Goal: Task Accomplishment & Management: Complete application form

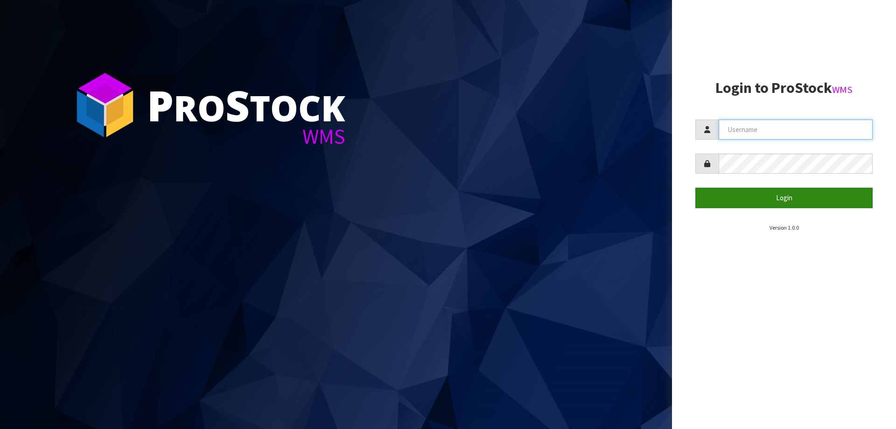
type input "[EMAIL_ADDRESS][PERSON_NAME][DOMAIN_NAME]"
click at [787, 195] on button "Login" at bounding box center [784, 198] width 177 height 20
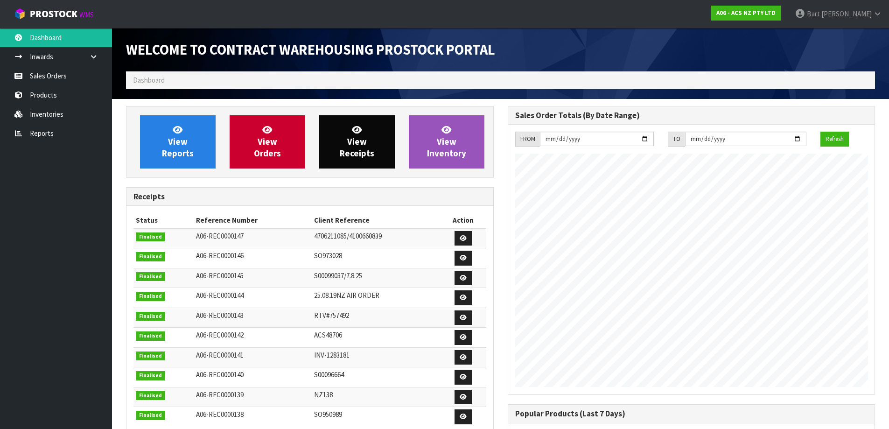
scroll to position [518, 381]
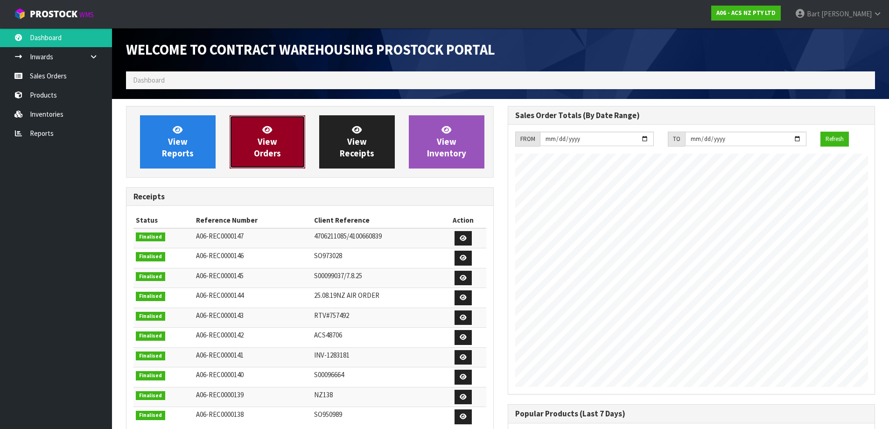
click at [263, 147] on link "View Orders" at bounding box center [268, 141] width 76 height 53
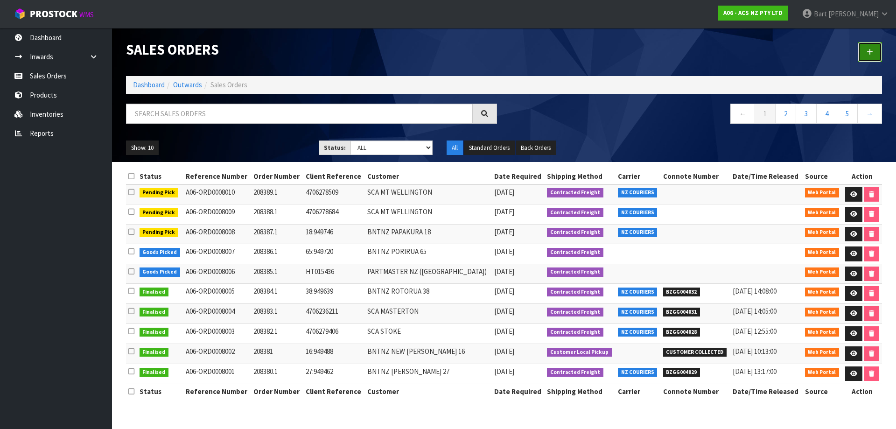
click at [876, 45] on link at bounding box center [870, 52] width 24 height 20
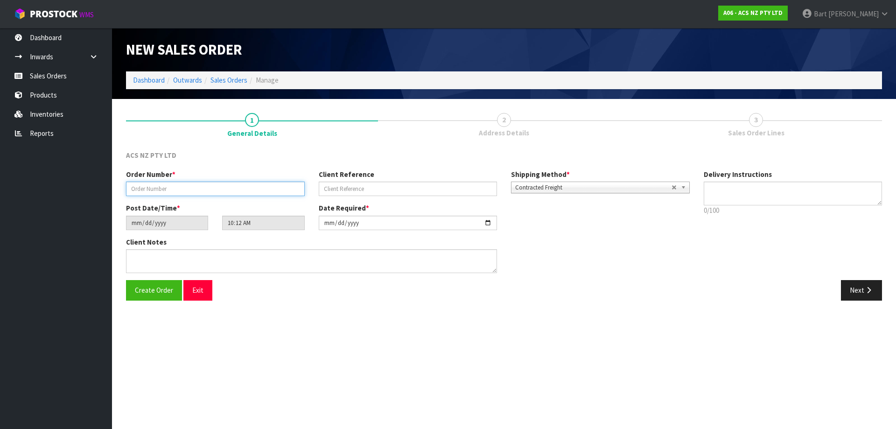
click at [161, 190] on input "text" at bounding box center [215, 189] width 179 height 14
type input "208390"
click at [334, 187] on input "text" at bounding box center [408, 189] width 179 height 14
type input "57:949937"
click at [727, 193] on textarea at bounding box center [793, 194] width 179 height 24
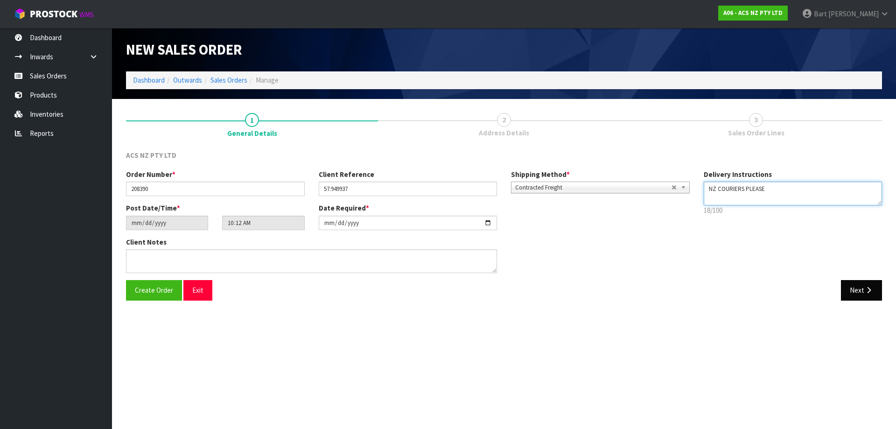
type textarea "NZ COURIERS PLEASE"
click at [858, 288] on button "Next" at bounding box center [861, 290] width 41 height 20
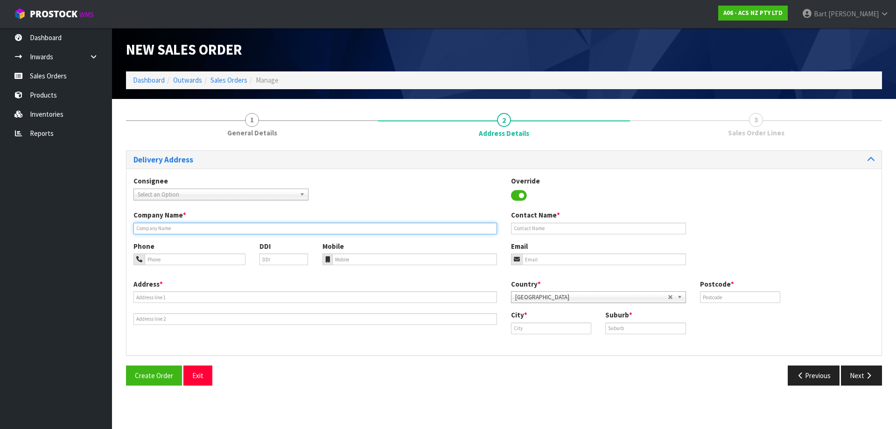
click at [179, 226] on input "text" at bounding box center [316, 229] width 364 height 12
type input "STRATFORD TRANSPORT LTD"
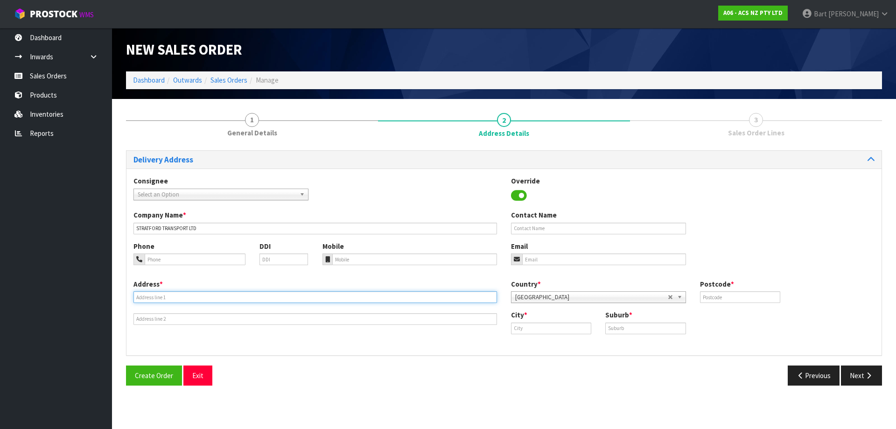
click at [168, 295] on input "text" at bounding box center [316, 297] width 364 height 12
type input "[STREET_ADDRESS][PERSON_NAME]"
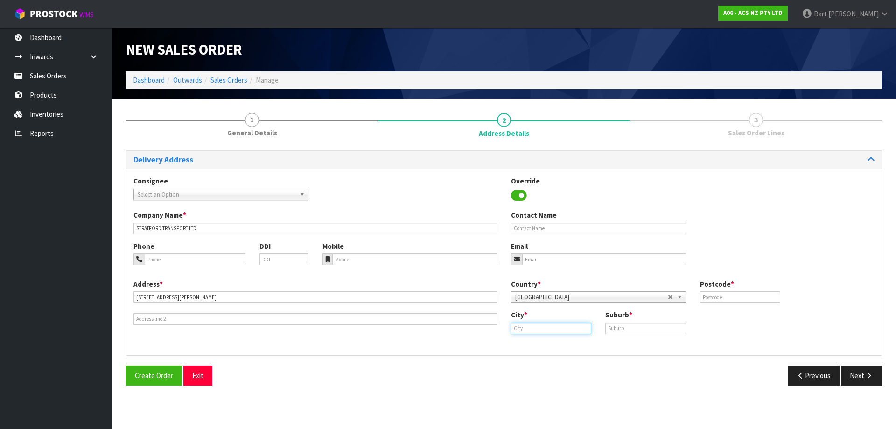
click at [534, 327] on input "text" at bounding box center [551, 329] width 80 height 12
click at [536, 341] on link "Strat ford" at bounding box center [549, 344] width 74 height 13
type input "[GEOGRAPHIC_DATA]"
click at [622, 328] on input "text" at bounding box center [645, 329] width 80 height 12
type input "T"
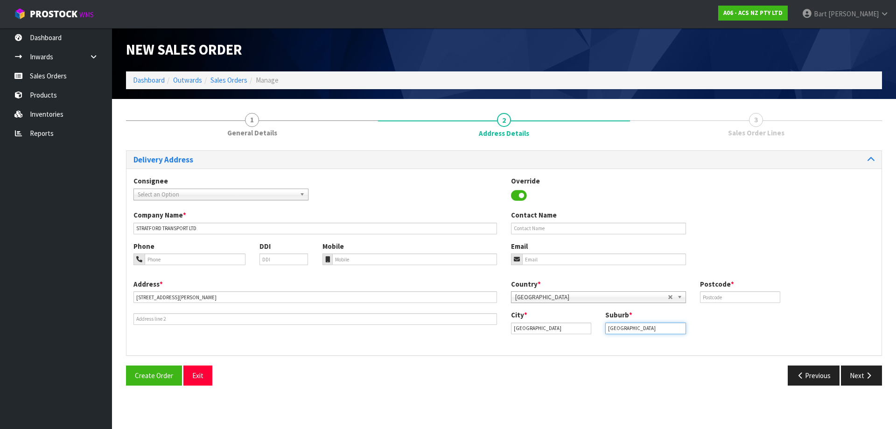
type input "[GEOGRAPHIC_DATA]"
click at [708, 298] on input "text" at bounding box center [740, 297] width 80 height 12
type input "4332"
click at [859, 376] on button "Next" at bounding box center [861, 376] width 41 height 20
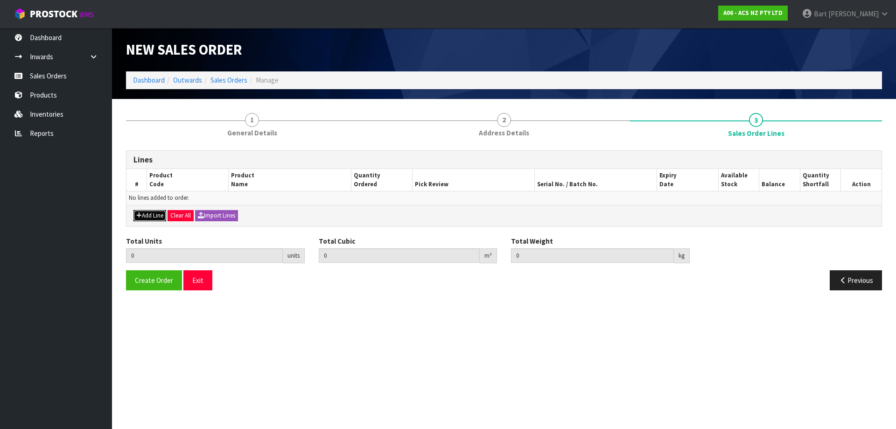
click at [148, 215] on button "Add Line" at bounding box center [150, 215] width 33 height 11
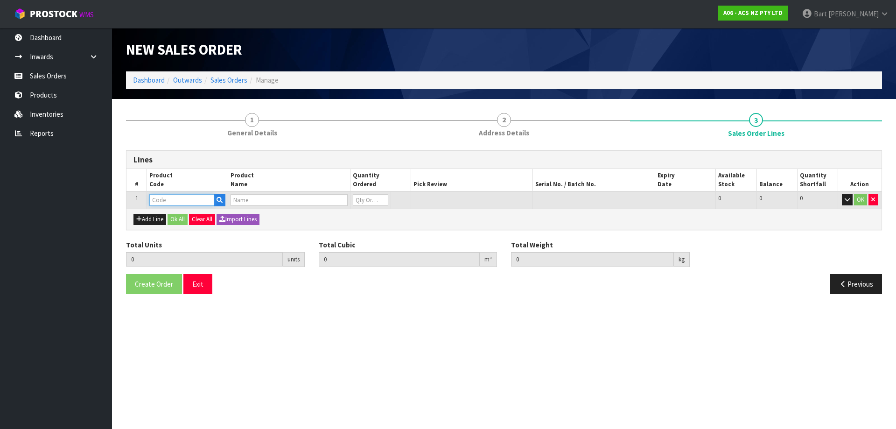
click at [176, 198] on input "text" at bounding box center [181, 200] width 65 height 12
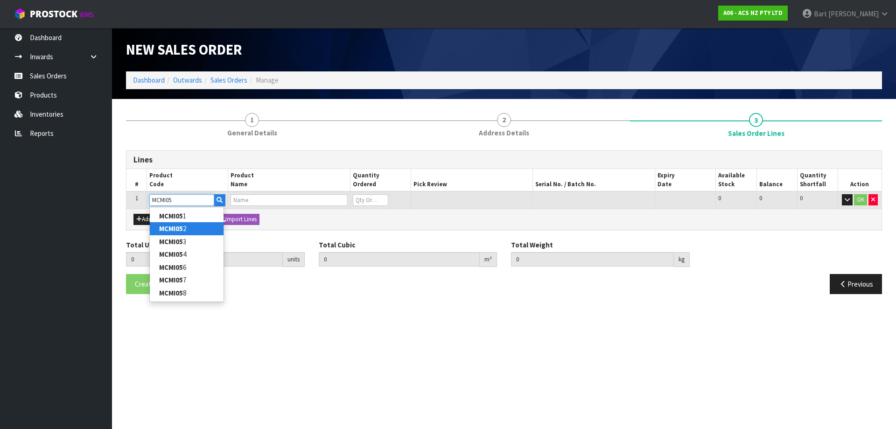
type input "MCMI05"
click at [172, 255] on strong "MCMI05" at bounding box center [171, 254] width 24 height 9
type input "MCMI054"
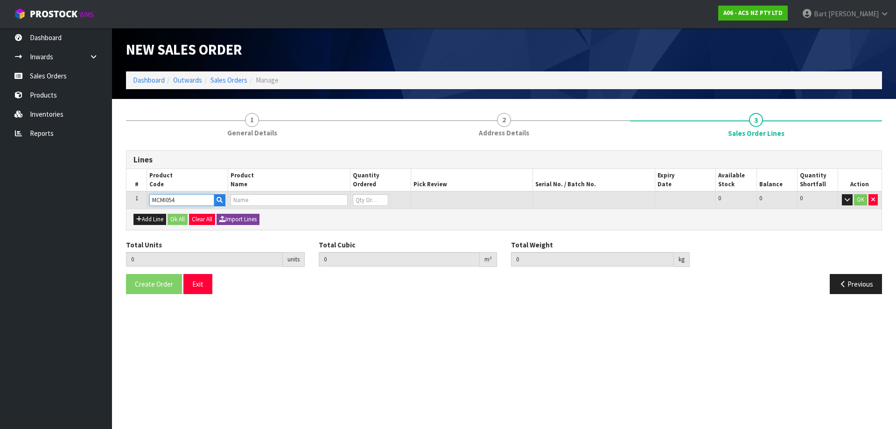
type input "0.000000"
type input "0.000"
type input "CLUTCH M/CYL NISSAN"
type input "0"
type input "1"
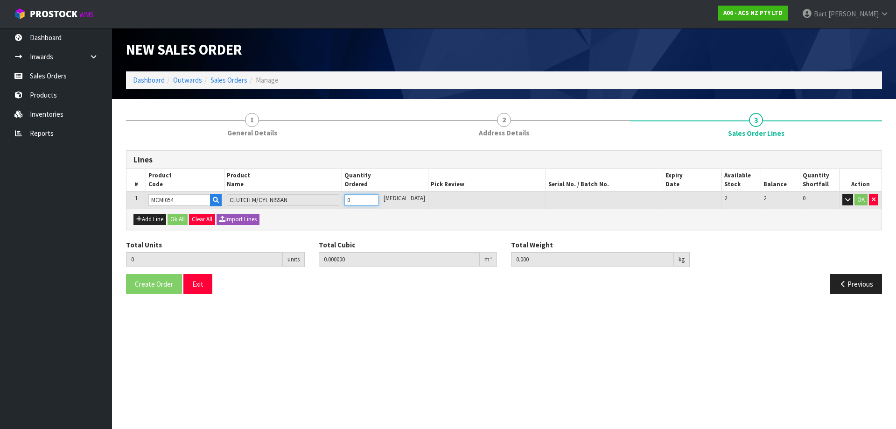
type input "0.00209"
type input "2.3"
type input "1"
click at [379, 198] on input "1" at bounding box center [361, 200] width 34 height 12
click at [858, 197] on button "OK" at bounding box center [861, 199] width 13 height 11
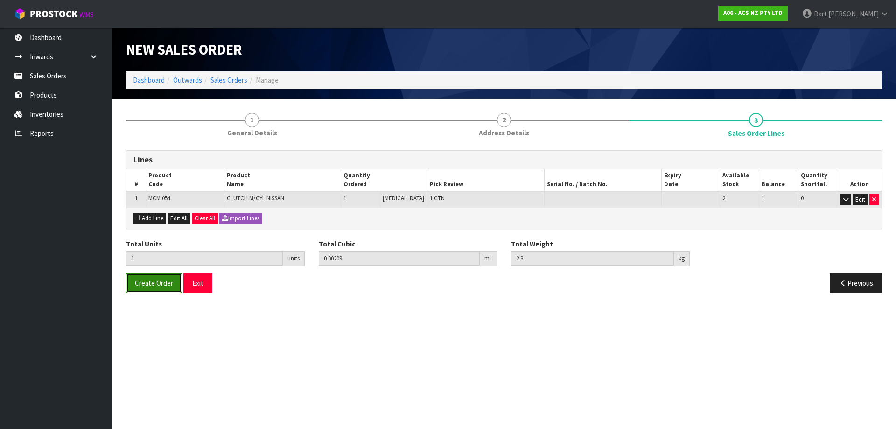
click at [151, 281] on span "Create Order" at bounding box center [154, 283] width 38 height 9
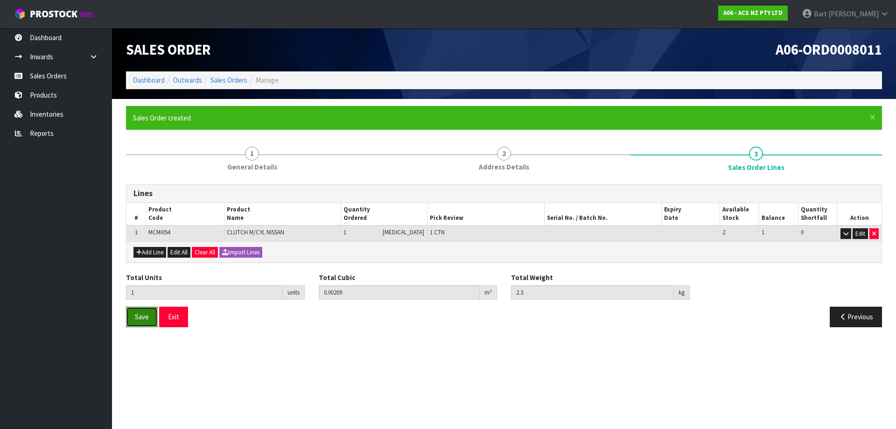
click at [144, 317] on span "Save" at bounding box center [142, 316] width 14 height 9
click at [153, 78] on link "Dashboard" at bounding box center [149, 80] width 32 height 9
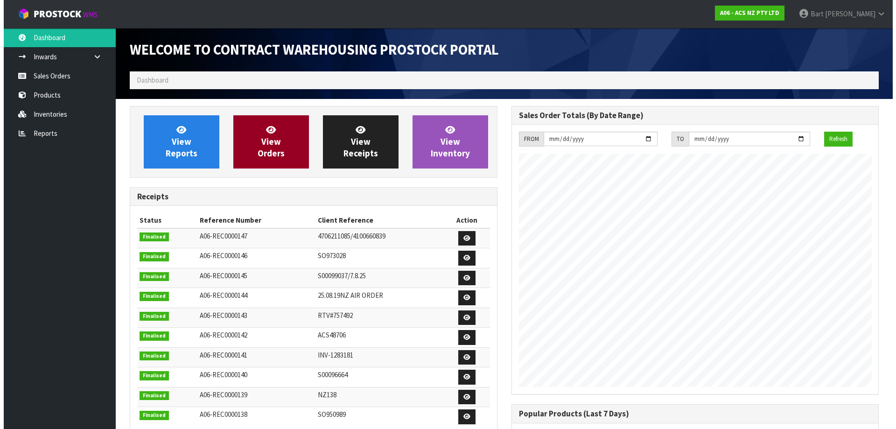
scroll to position [518, 381]
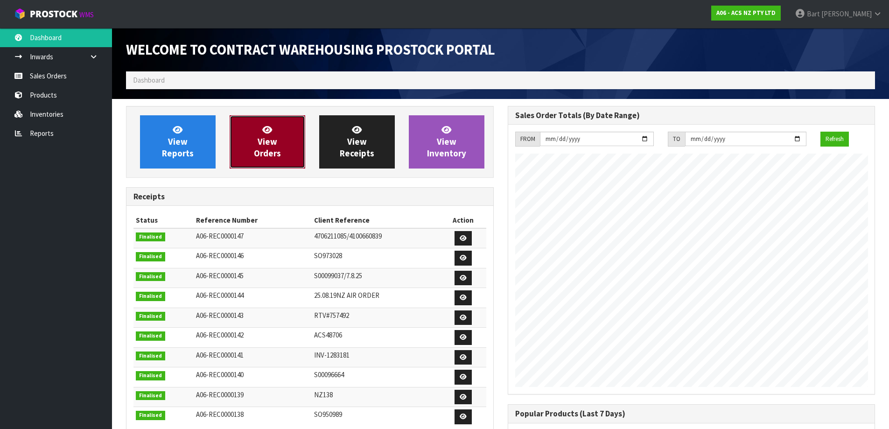
click at [281, 141] on link "View Orders" at bounding box center [268, 141] width 76 height 53
